Goal: Contribute content

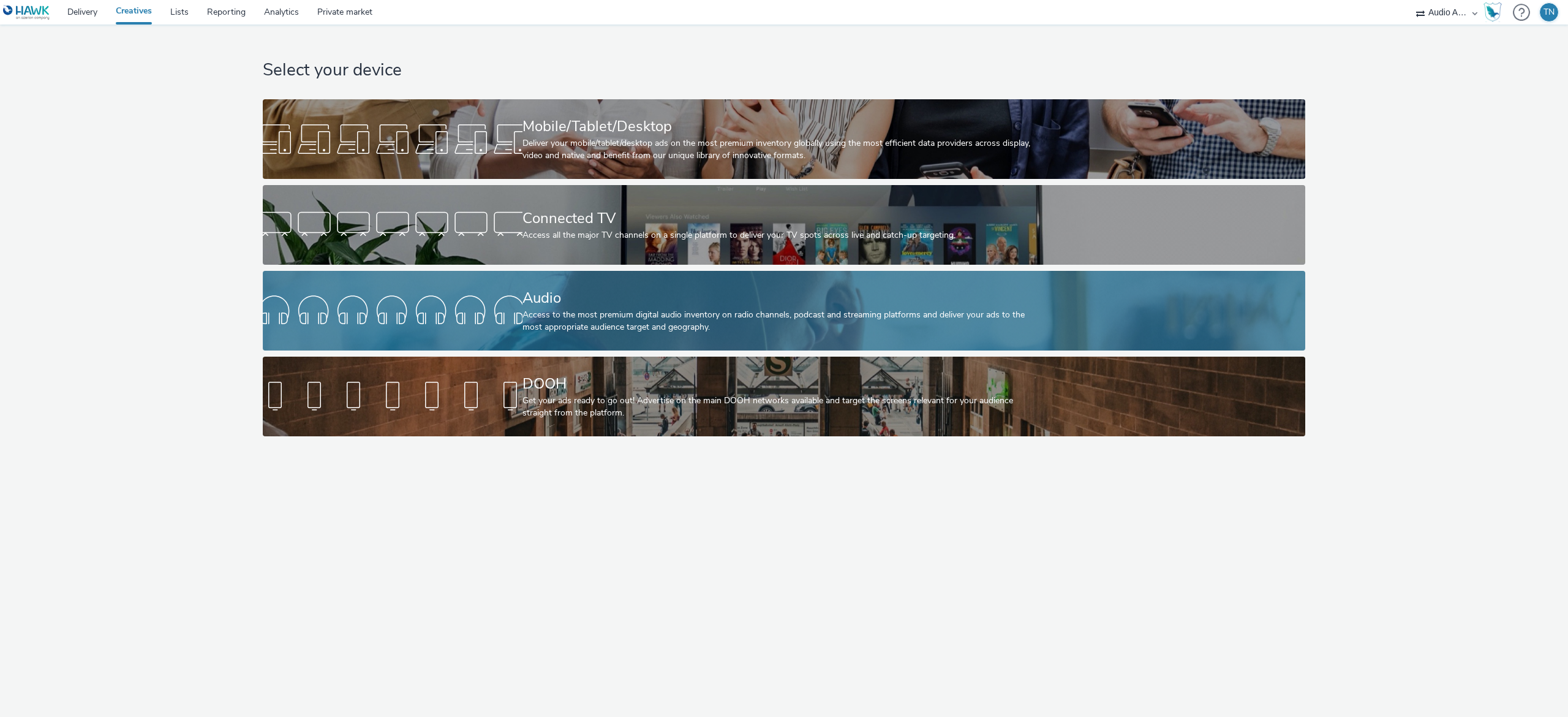
click at [787, 323] on div "Access to the most premium digital audio inventory on radio channels, podcast a…" at bounding box center [781, 321] width 519 height 25
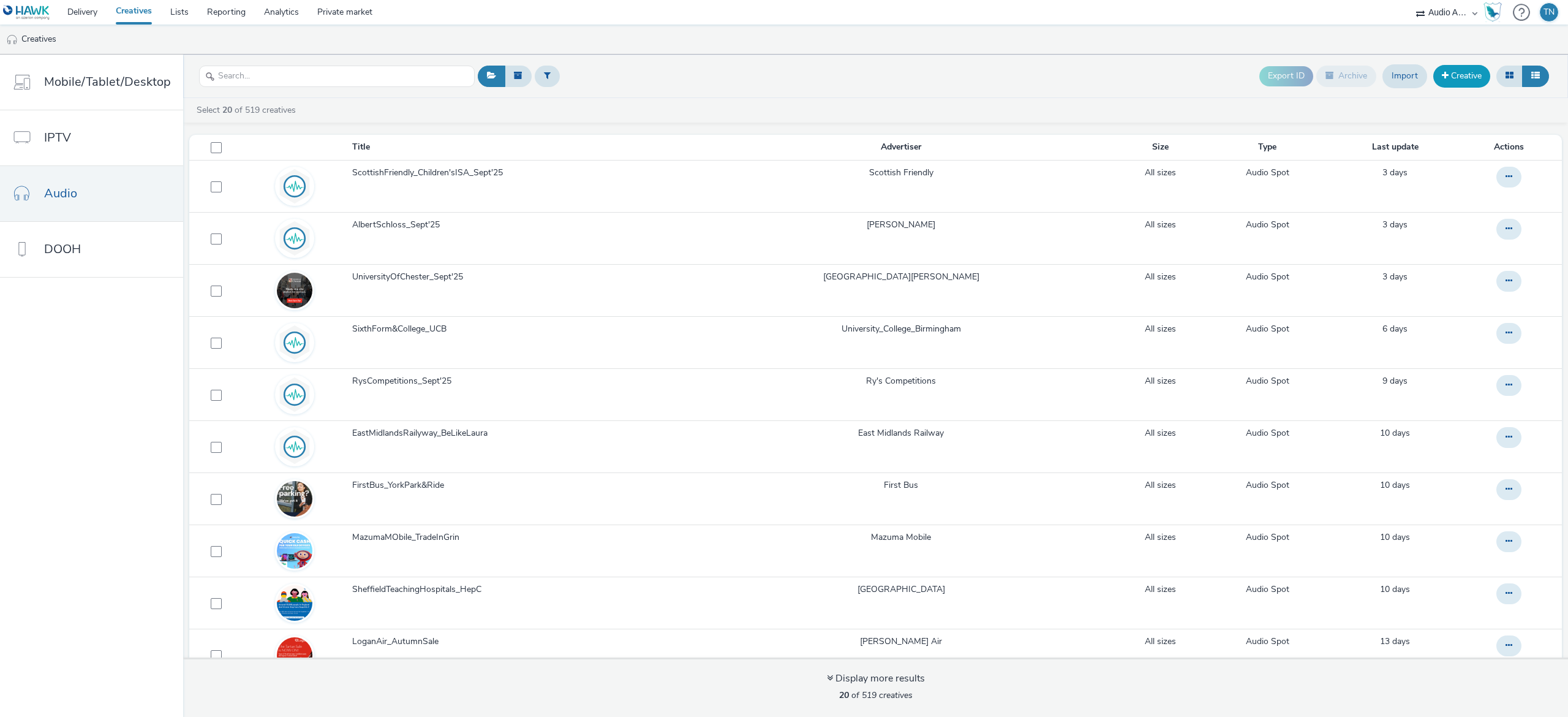
click at [1457, 82] on link "Creative" at bounding box center [1461, 76] width 57 height 22
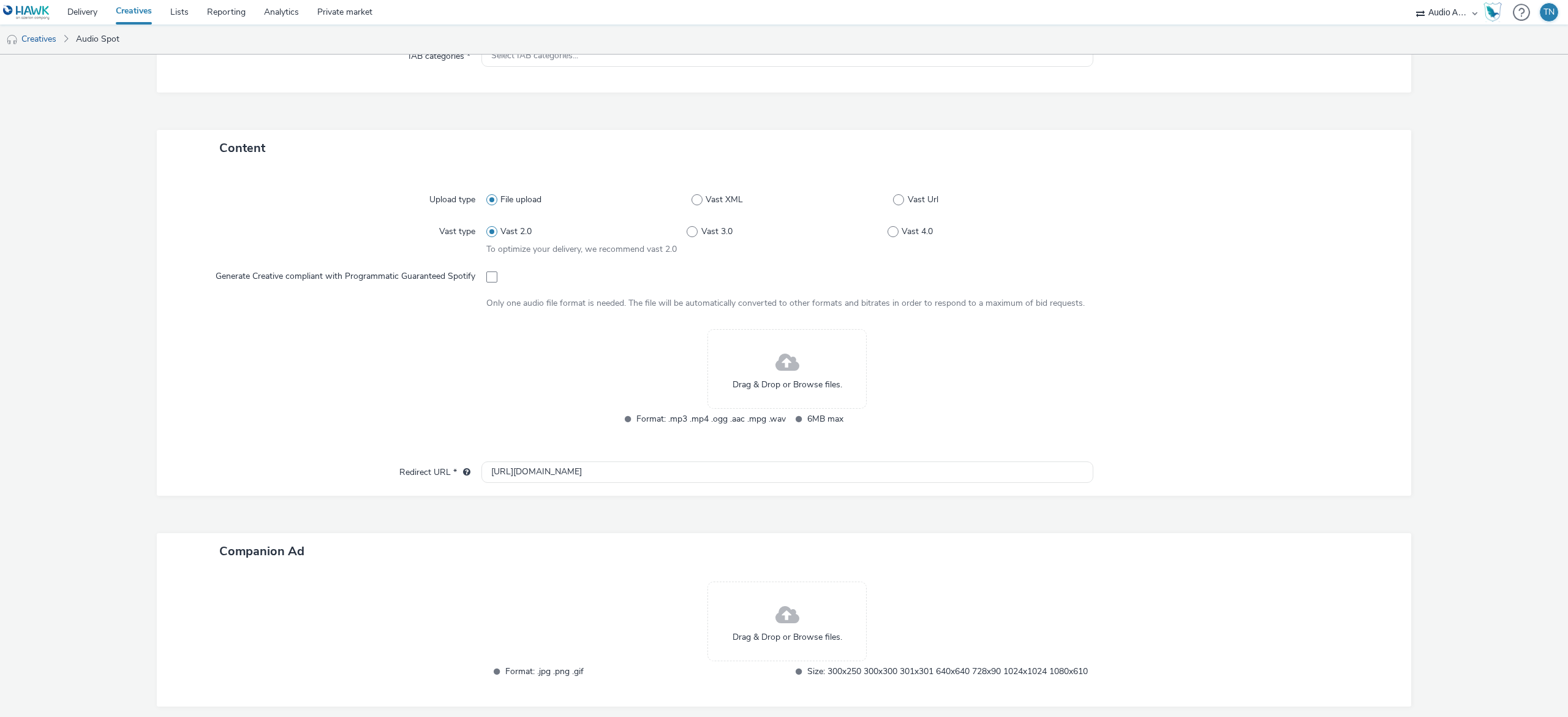
scroll to position [206, 0]
click at [765, 380] on span "Drag & Drop or Browse files." at bounding box center [787, 382] width 110 height 12
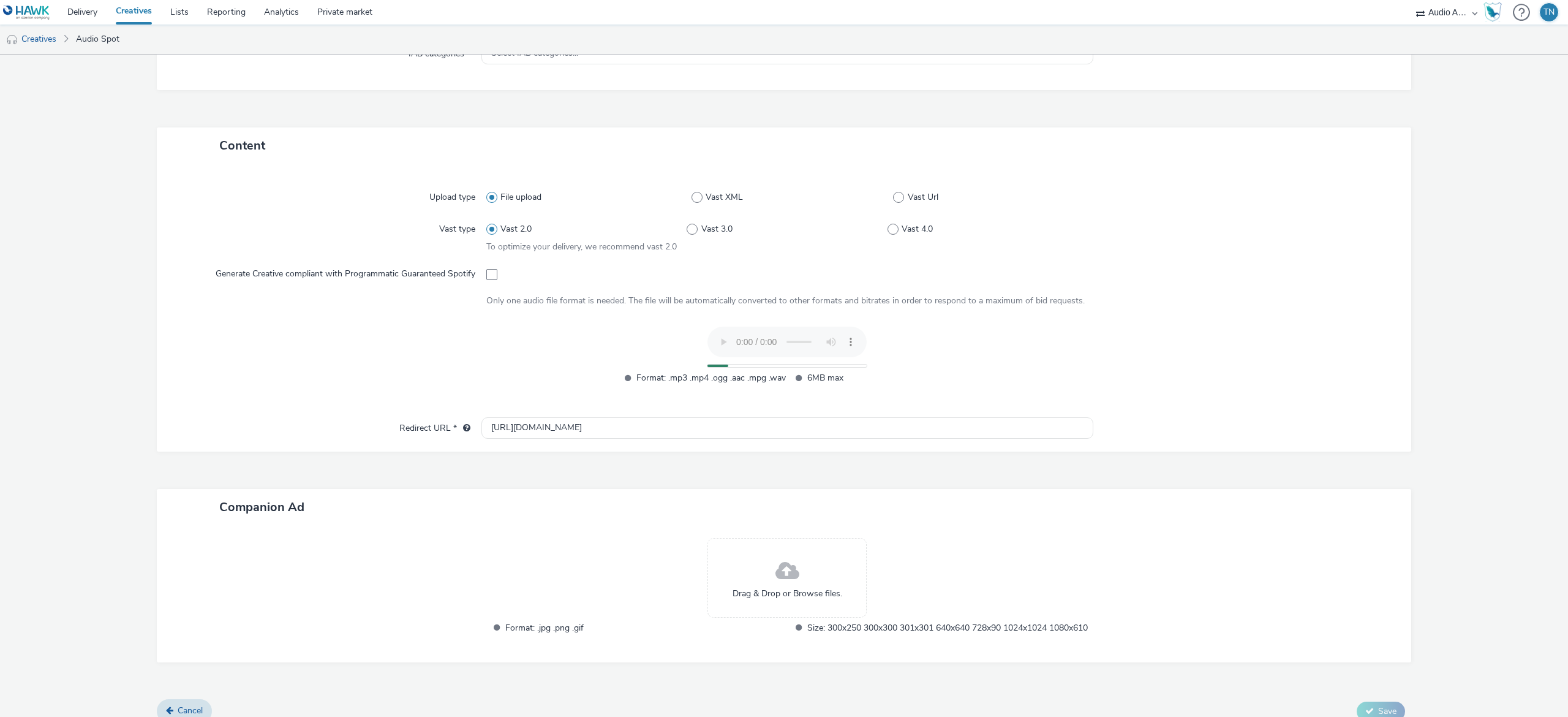
scroll to position [233, 0]
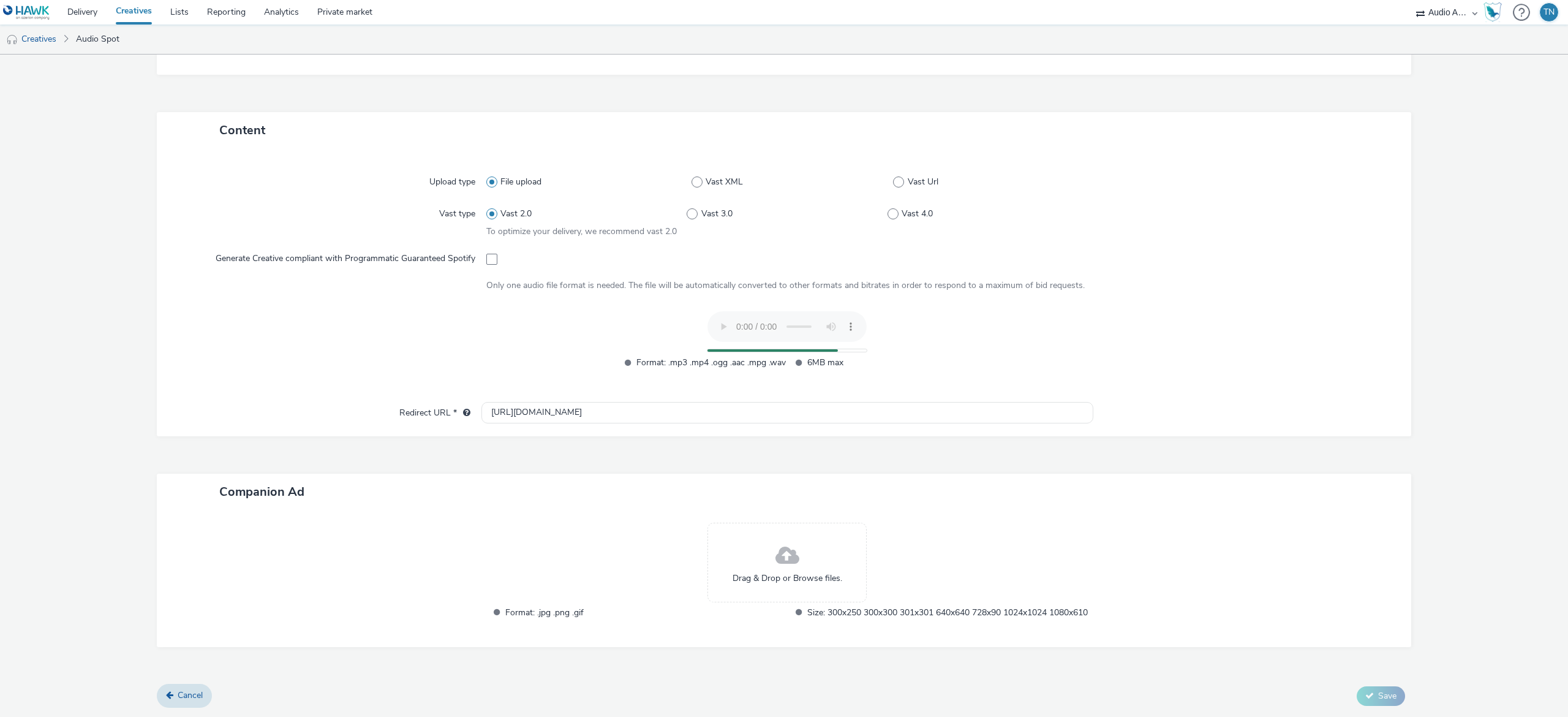
click at [783, 524] on div "Drag & Drop or Browse files." at bounding box center [787, 563] width 159 height 80
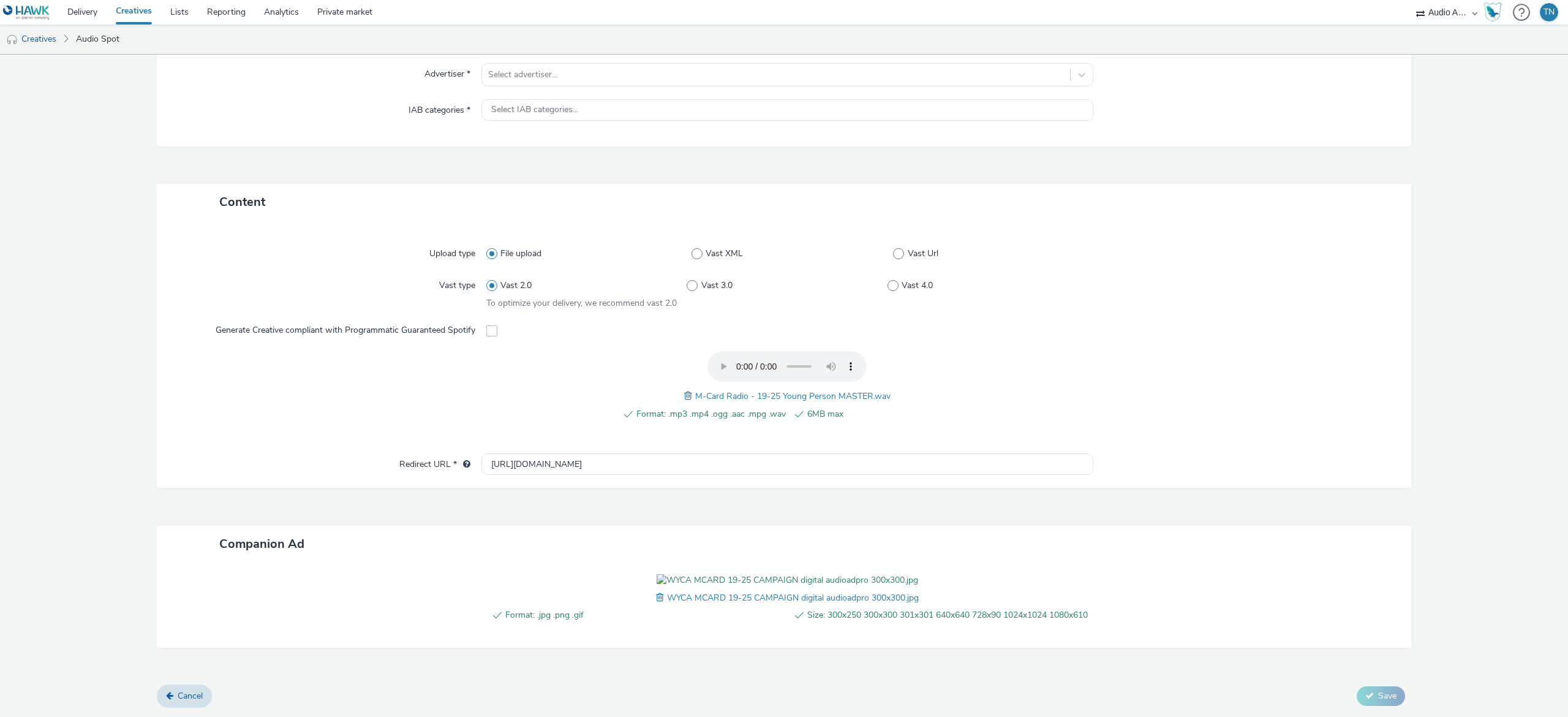
scroll to position [0, 0]
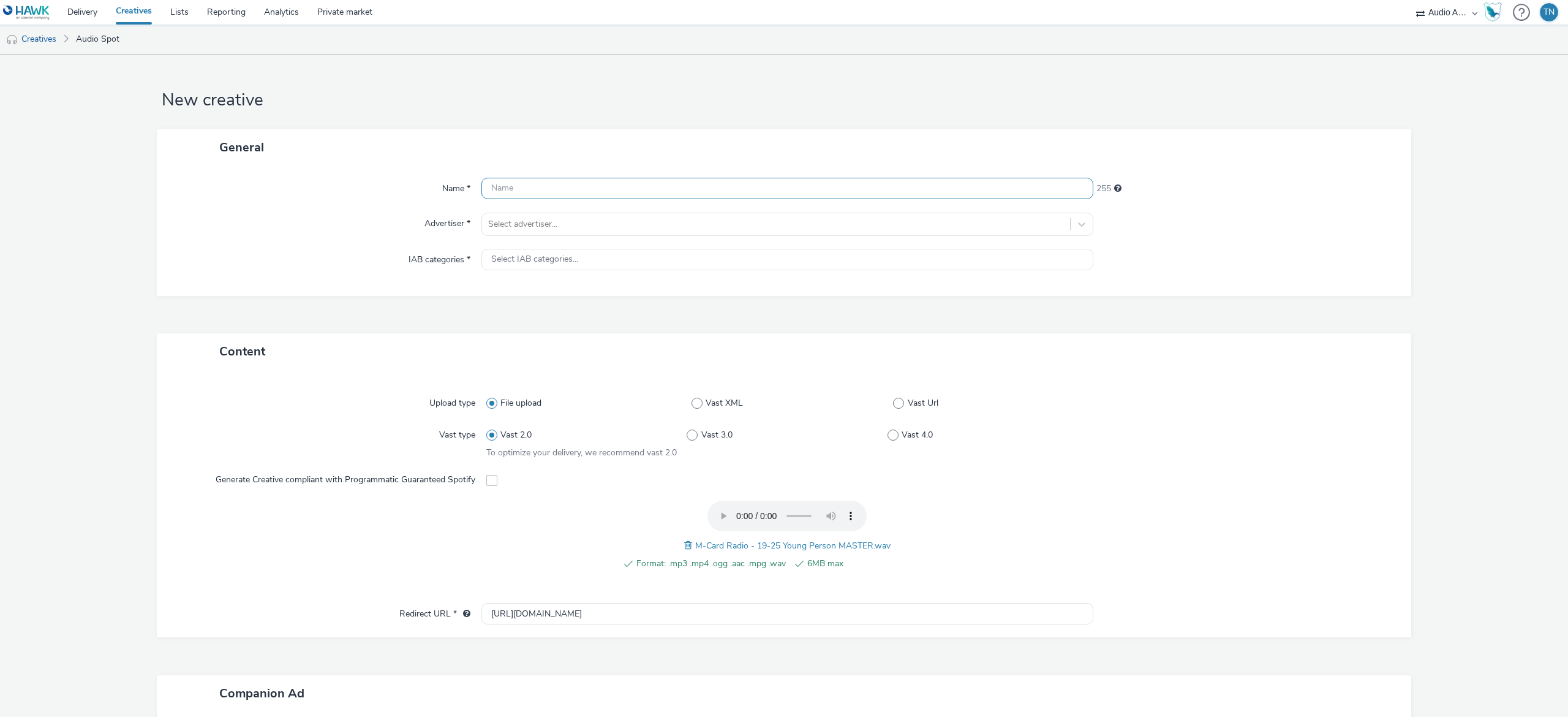
click at [547, 178] on input "text" at bounding box center [787, 188] width 612 height 21
type input "WYCA_Mcard_19-25"
click at [552, 219] on div at bounding box center [776, 224] width 575 height 15
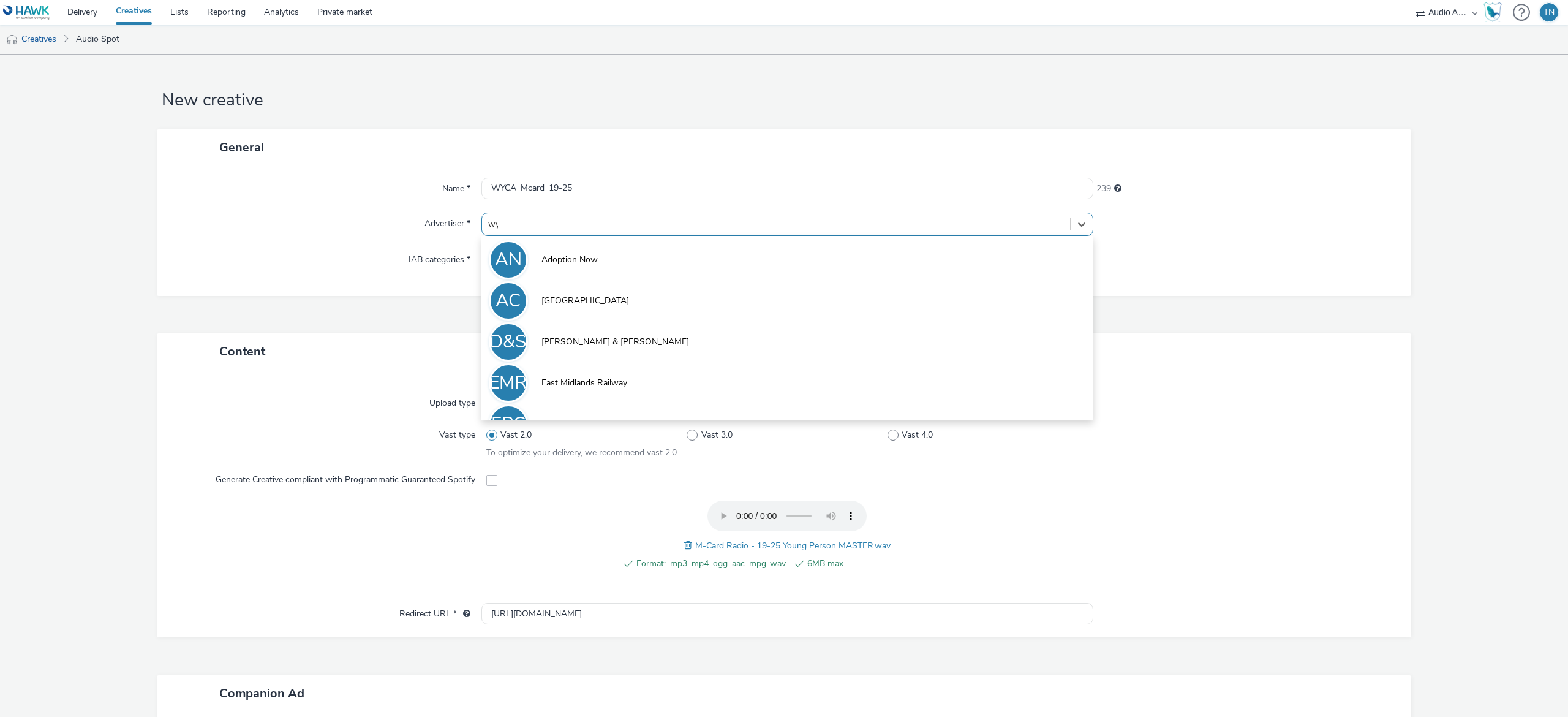
type input "wyc"
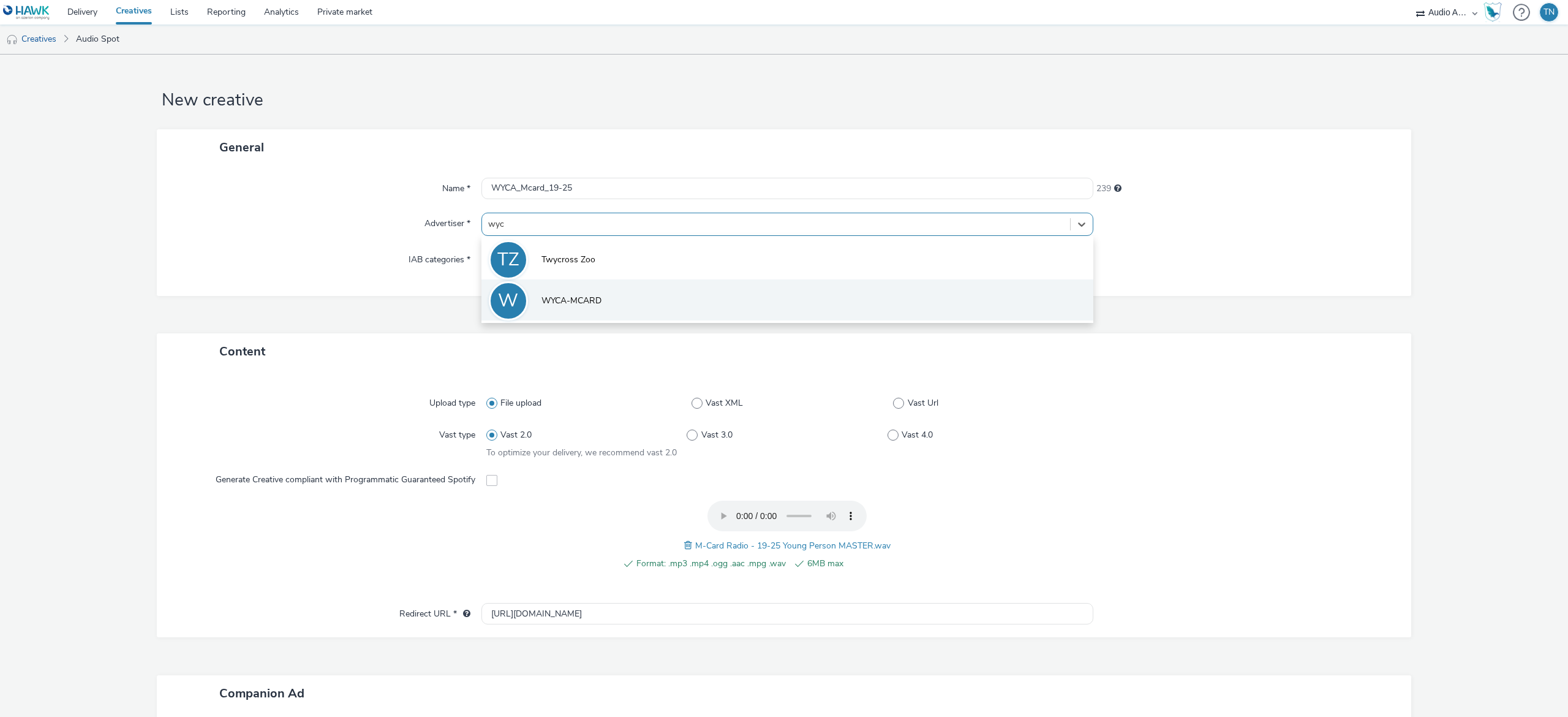
click at [584, 301] on span "WYCA-MCARD" at bounding box center [571, 301] width 60 height 12
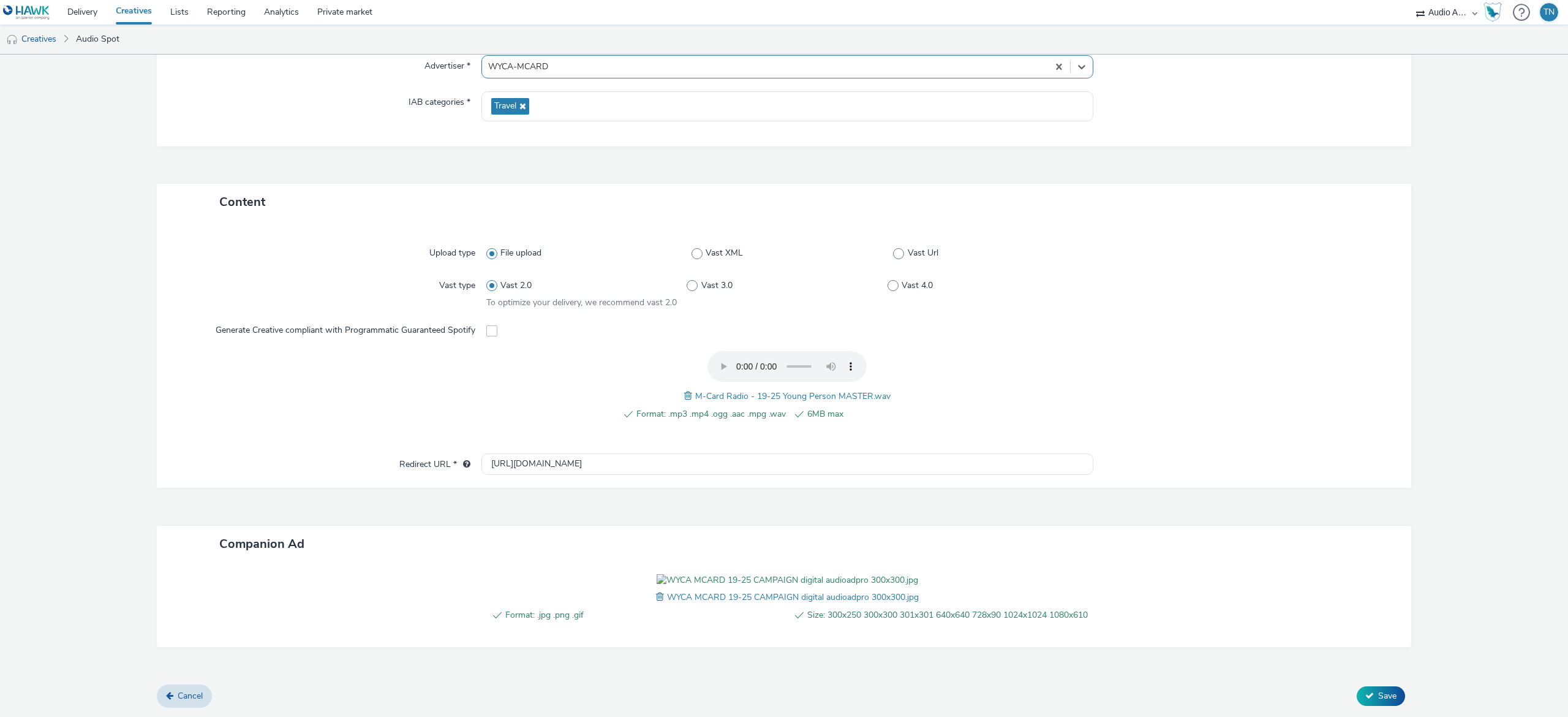
scroll to position [163, 0]
drag, startPoint x: 584, startPoint y: 455, endPoint x: 360, endPoint y: 455, distance: 224.0
click at [360, 455] on div "Redirect URL * [URL][DOMAIN_NAME]" at bounding box center [784, 464] width 1230 height 22
paste input "s://[DOMAIN_NAME][URL]"
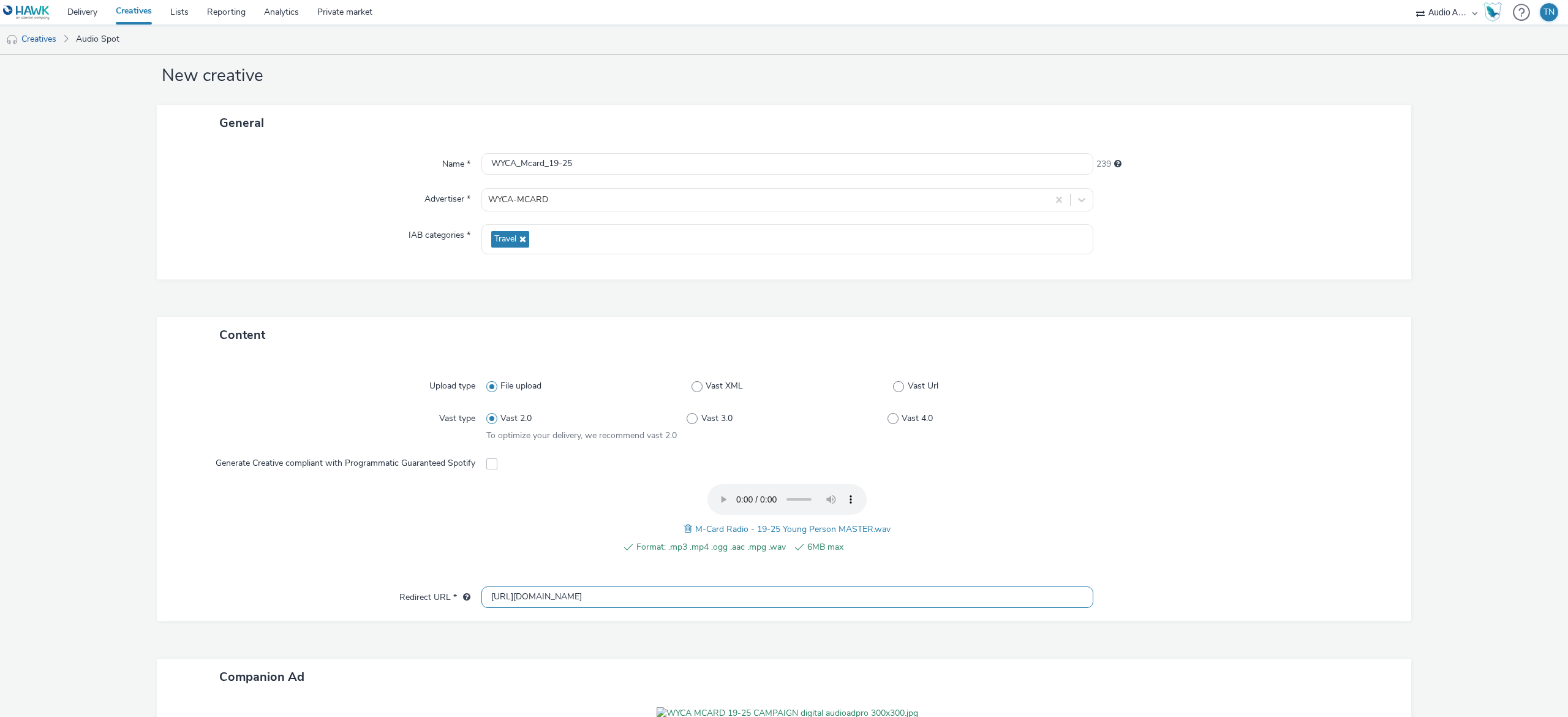
scroll to position [239, 0]
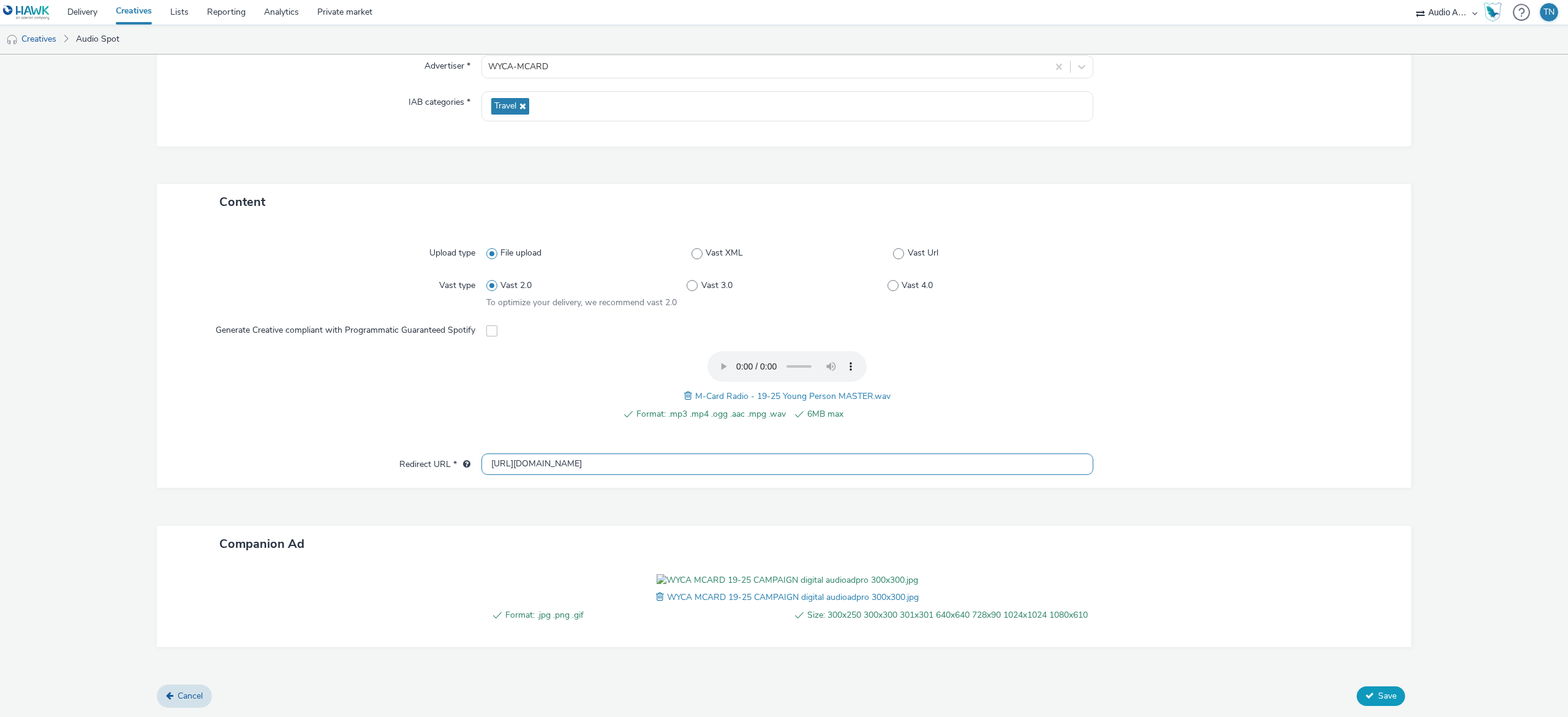
type input "[URL][DOMAIN_NAME]"
click at [1357, 688] on button "Save" at bounding box center [1381, 696] width 48 height 20
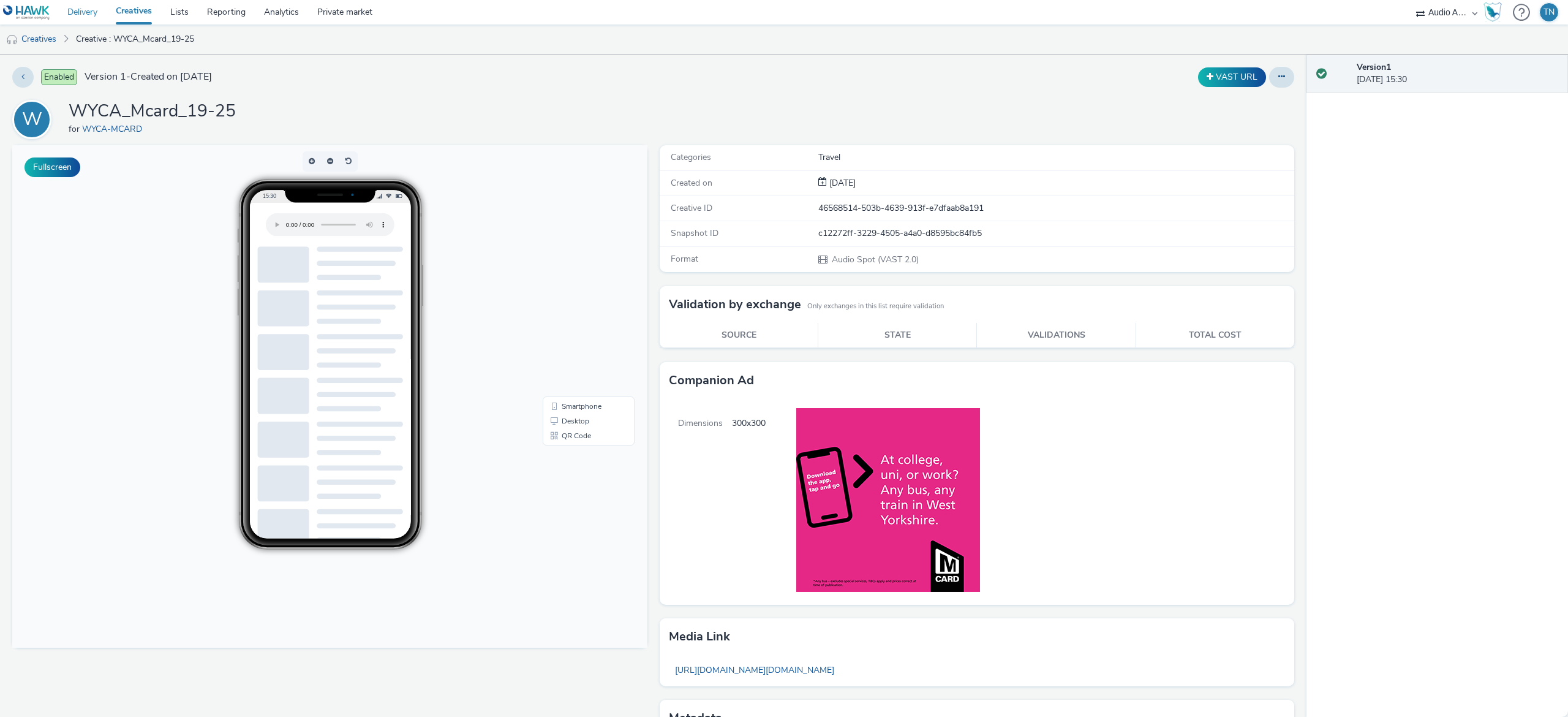
click at [82, 7] on link "Delivery" at bounding box center [83, 12] width 48 height 24
